Goal: Transaction & Acquisition: Purchase product/service

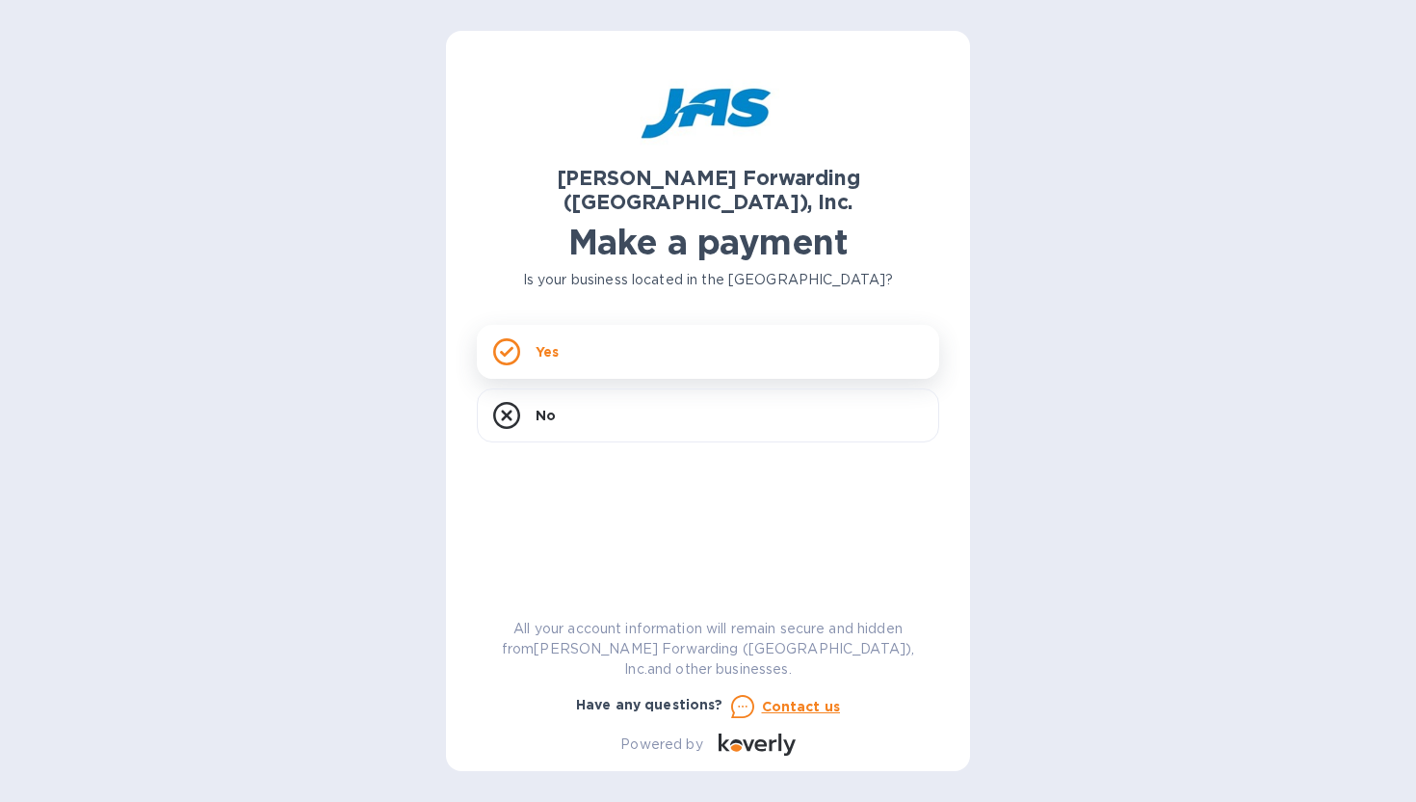
click at [550, 342] on p "Yes" at bounding box center [547, 351] width 23 height 19
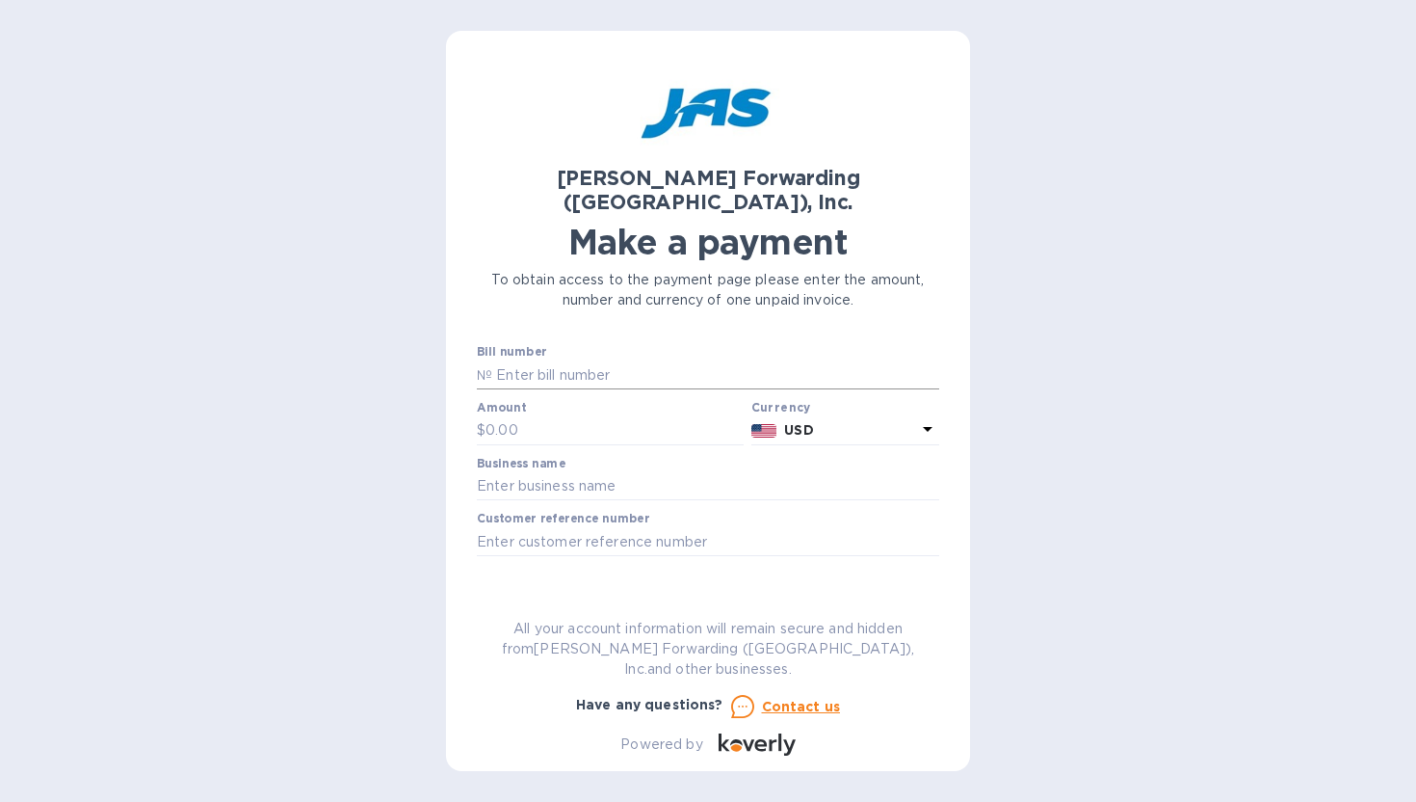
click at [539, 360] on input "text" at bounding box center [715, 374] width 447 height 29
paste input "Thank you, [PERSON_NAME]. I just want to clarify — since we were billed duties …"
type input "Thank you, [PERSON_NAME]. I just want to clarify — since we were billed duties …"
click at [596, 360] on input "Thank you, [PERSON_NAME]. I just want to clarify — since we were billed duties …" at bounding box center [715, 374] width 447 height 29
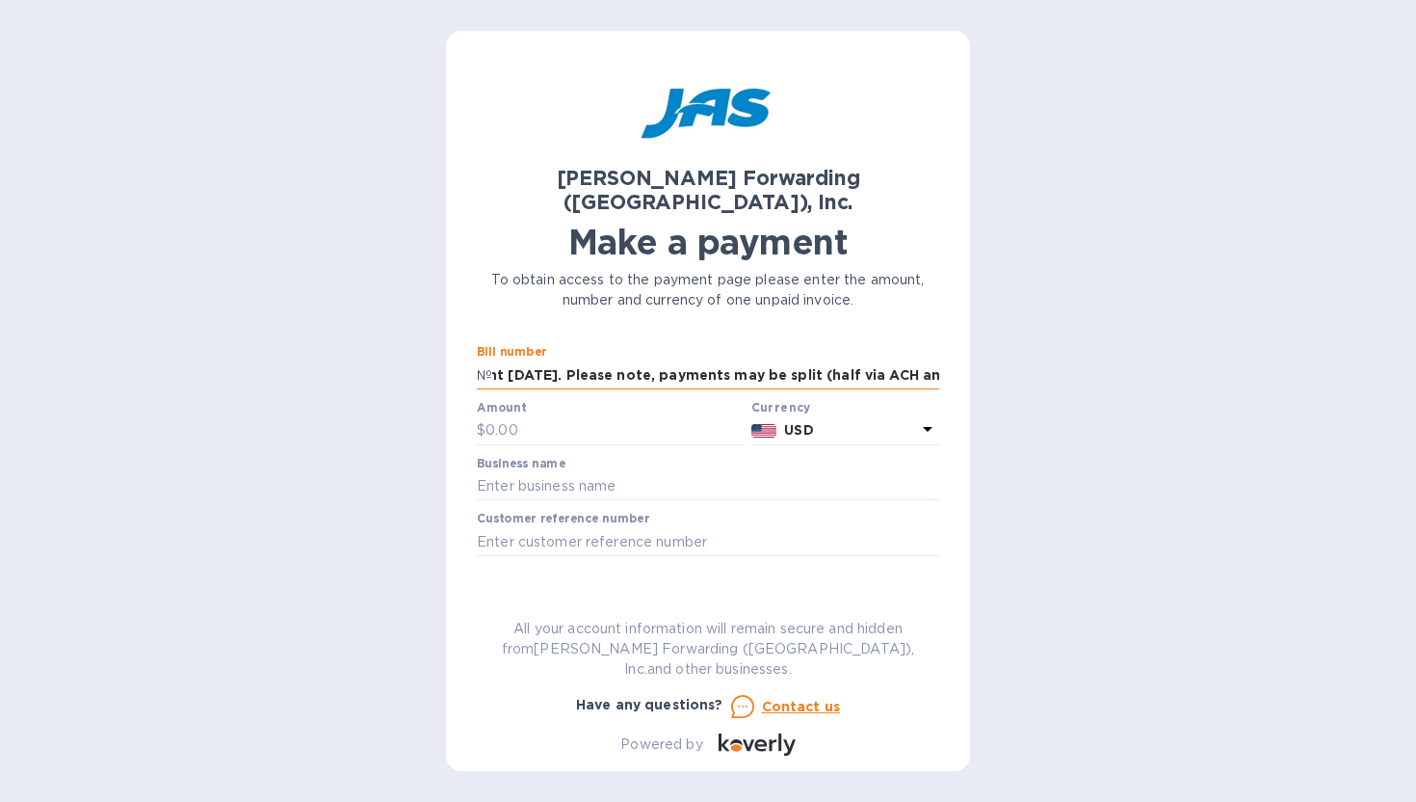
click at [596, 360] on input "Thank you, [PERSON_NAME]. I just want to clarify — since we were billed duties …" at bounding box center [715, 374] width 447 height 29
type input "B"
type input "BNA503417878"
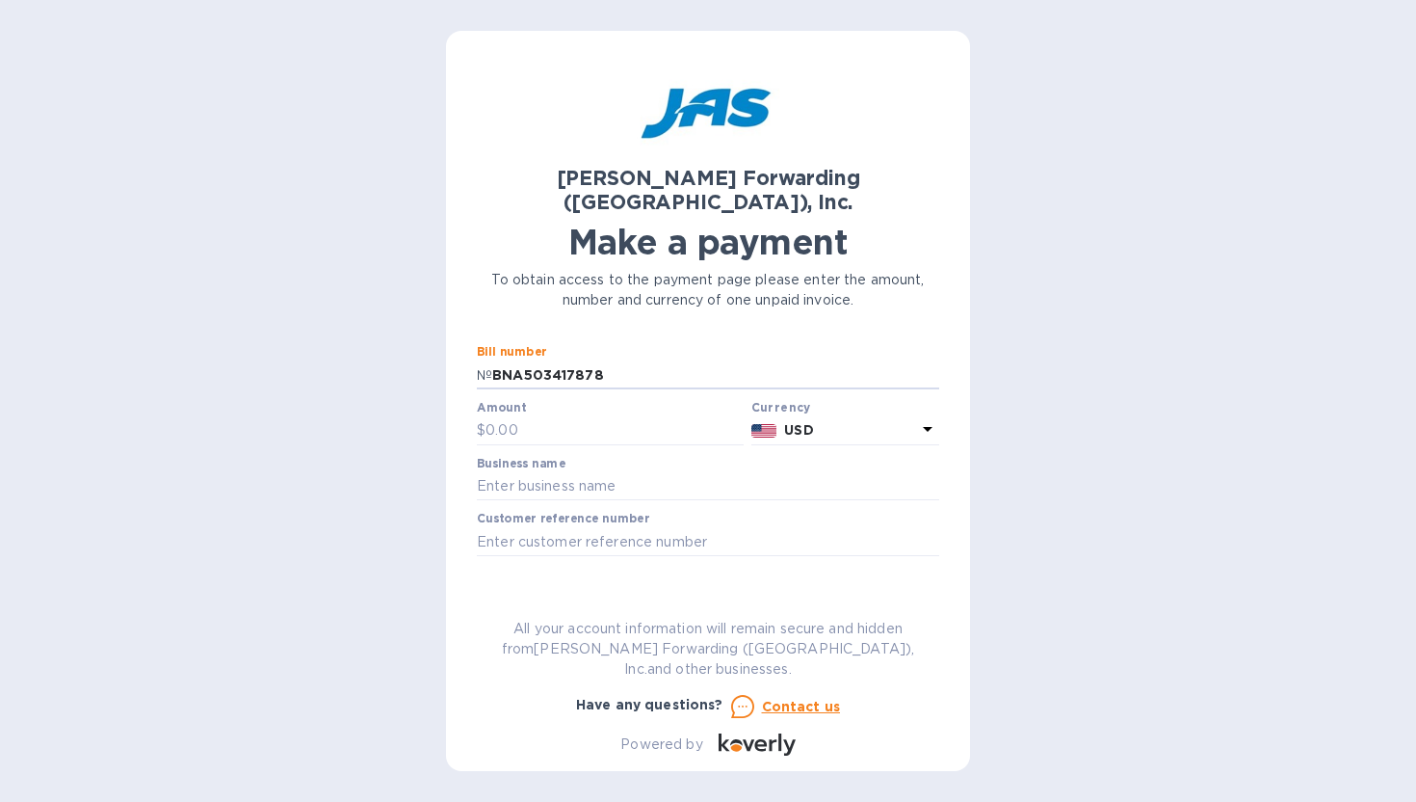
click at [524, 401] on div "Amount $" at bounding box center [610, 423] width 267 height 44
click at [519, 416] on input "text" at bounding box center [615, 430] width 258 height 29
type input "10,000"
click at [504, 472] on input "text" at bounding box center [708, 486] width 462 height 29
type input "Italian Speaker Imports Inc"
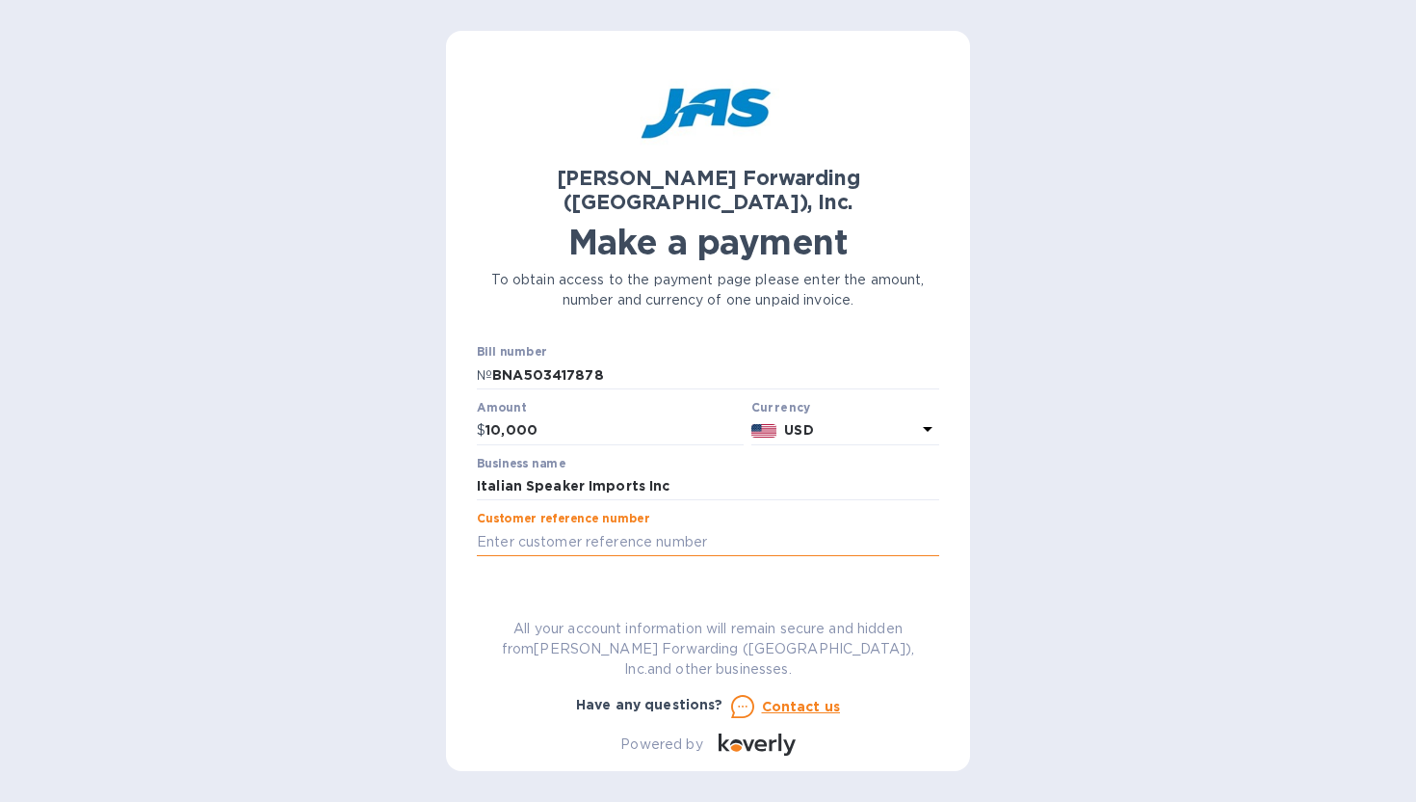
click at [609, 527] on input "text" at bounding box center [708, 541] width 462 height 29
type input "ITASPEAXC - 743/2025"
click at [564, 591] on span "Go to payment page" at bounding box center [708, 602] width 432 height 23
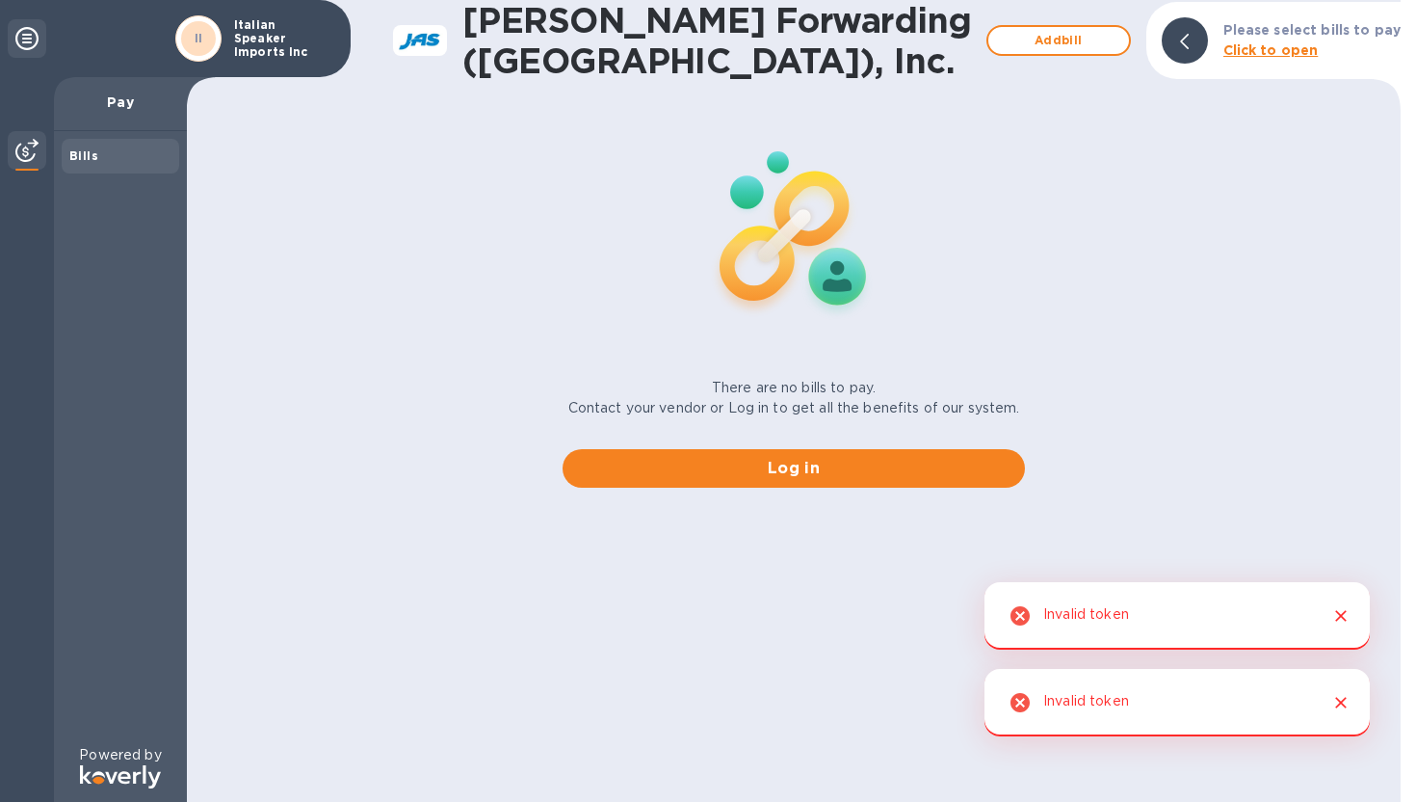
click at [119, 100] on p "Pay" at bounding box center [120, 101] width 102 height 19
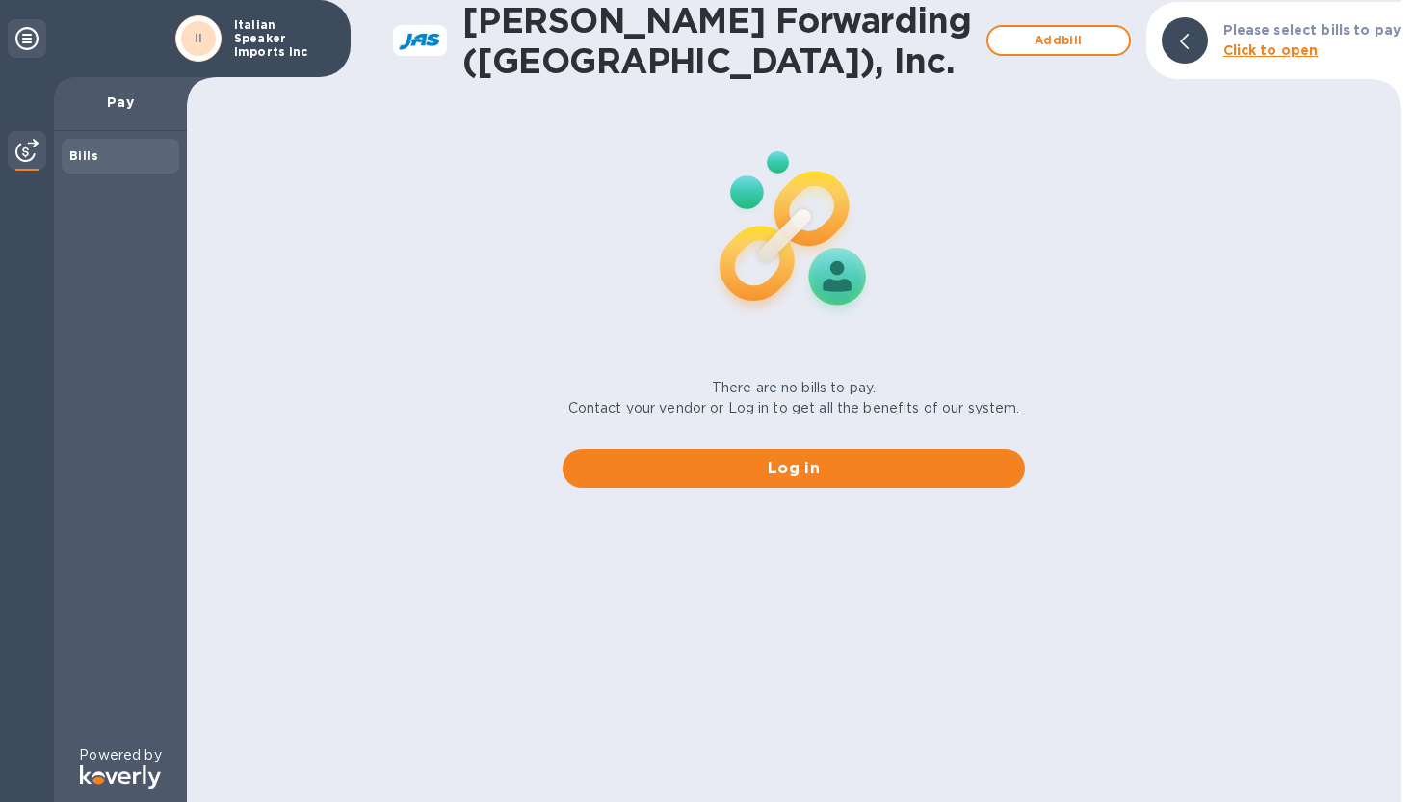
click at [102, 162] on div "Bills" at bounding box center [120, 155] width 102 height 19
click at [117, 89] on div "Pay" at bounding box center [120, 104] width 133 height 54
click at [145, 113] on div "Pay" at bounding box center [120, 104] width 133 height 54
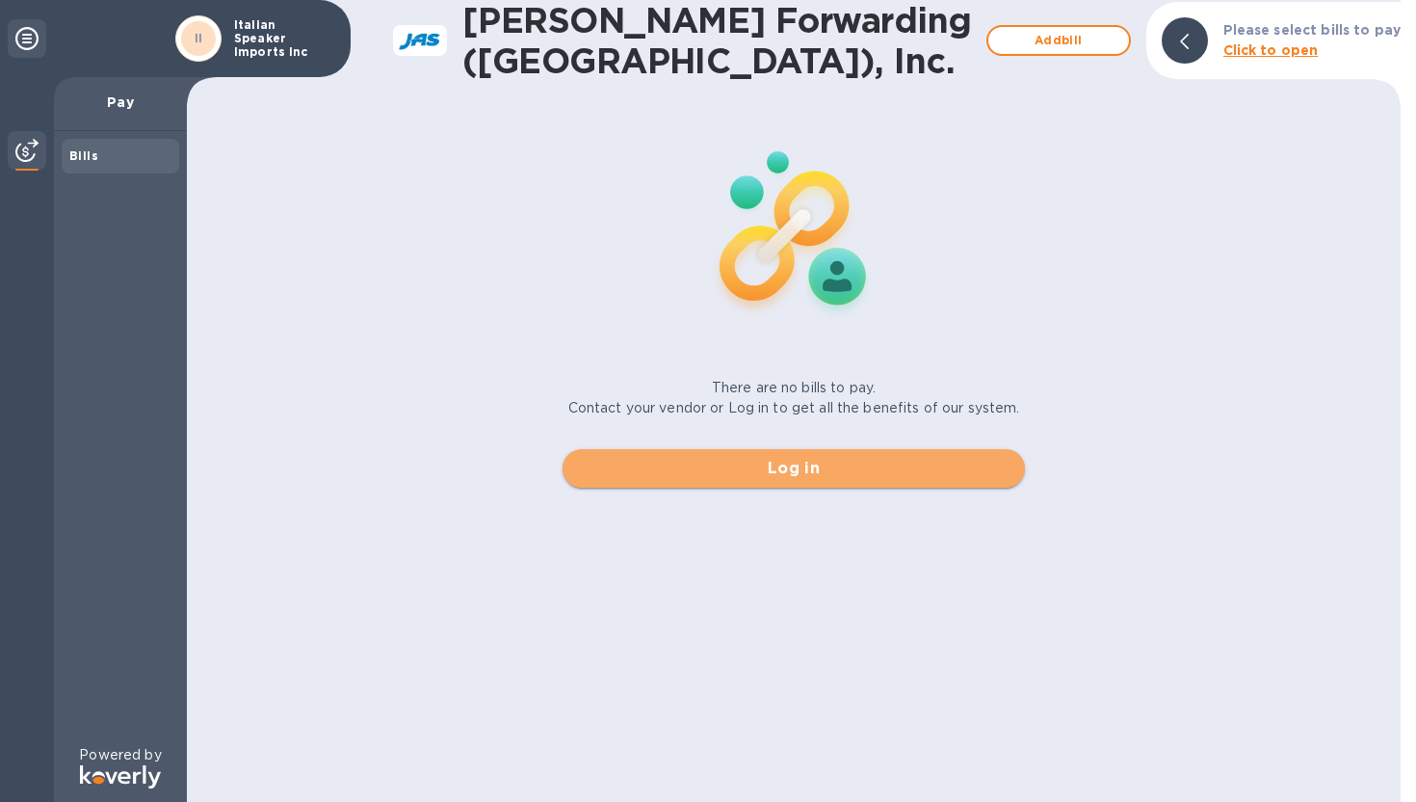
click at [801, 460] on span "Log in" at bounding box center [794, 468] width 432 height 23
